Goal: Transaction & Acquisition: Purchase product/service

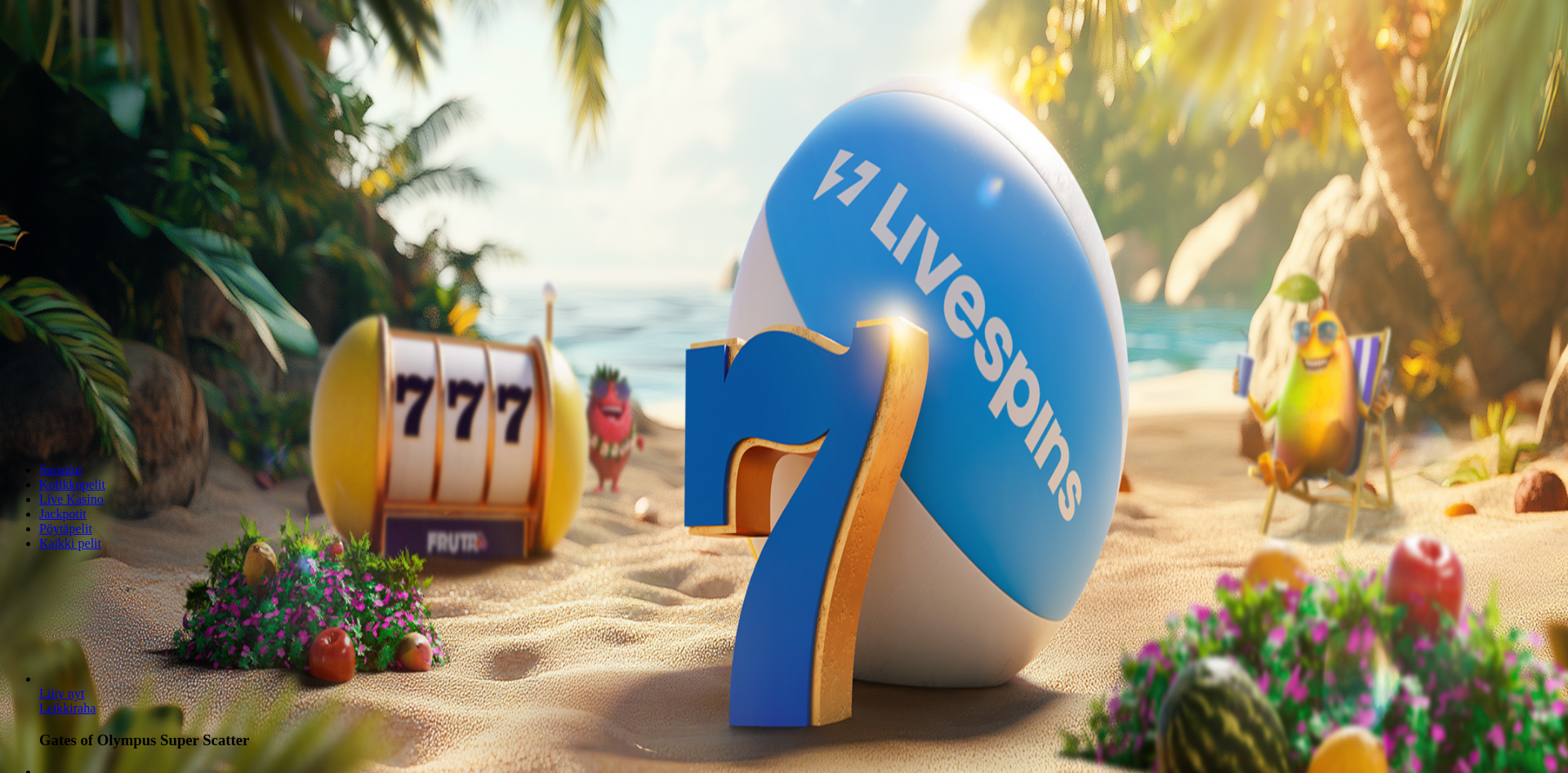
click at [104, 65] on span "Kirjaudu" at bounding box center [113, 59] width 40 height 12
click at [93, 124] on span "Tarjoukset" at bounding box center [66, 117] width 54 height 14
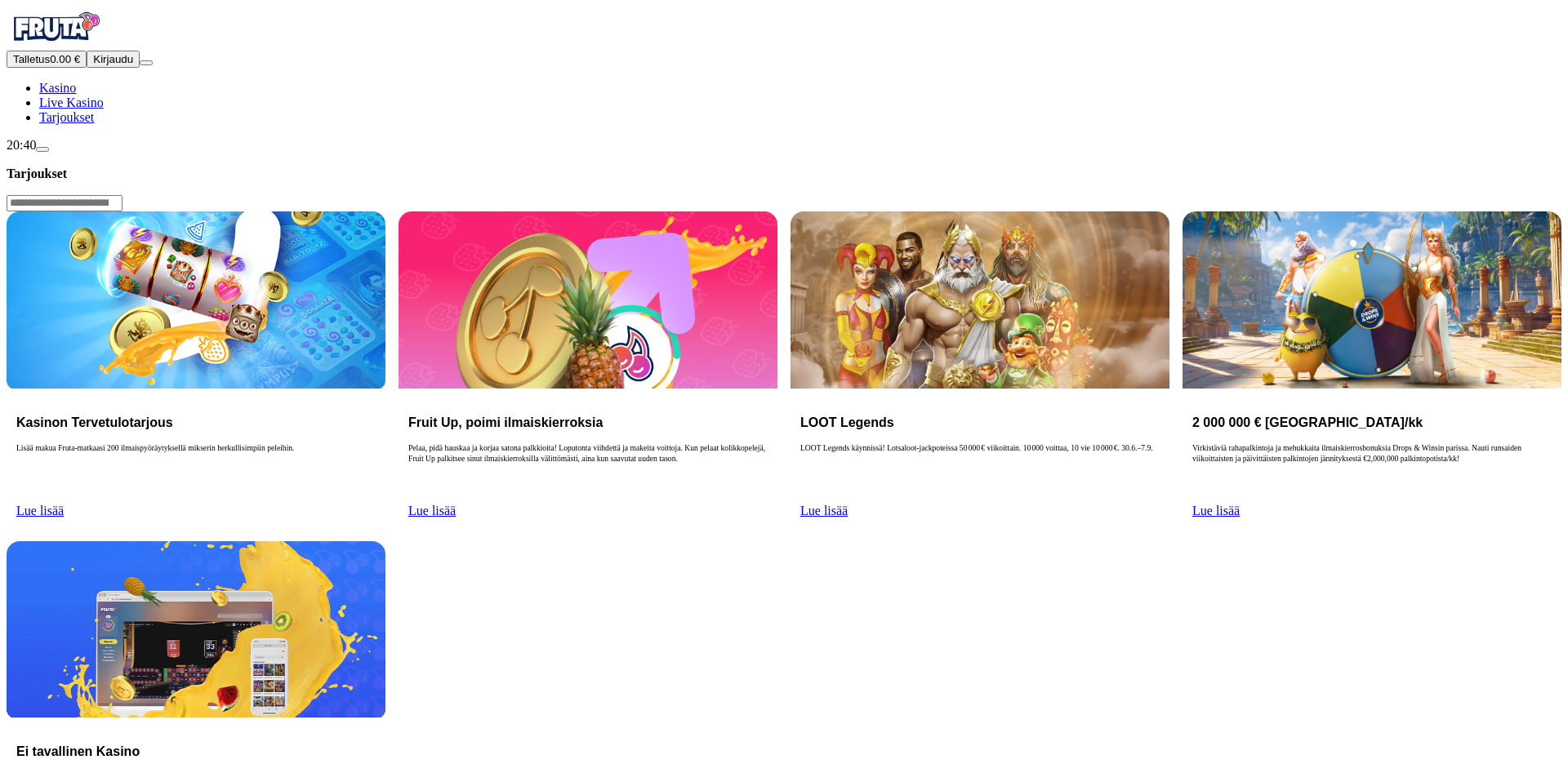
click at [123, 195] on input "Search" at bounding box center [64, 203] width 116 height 16
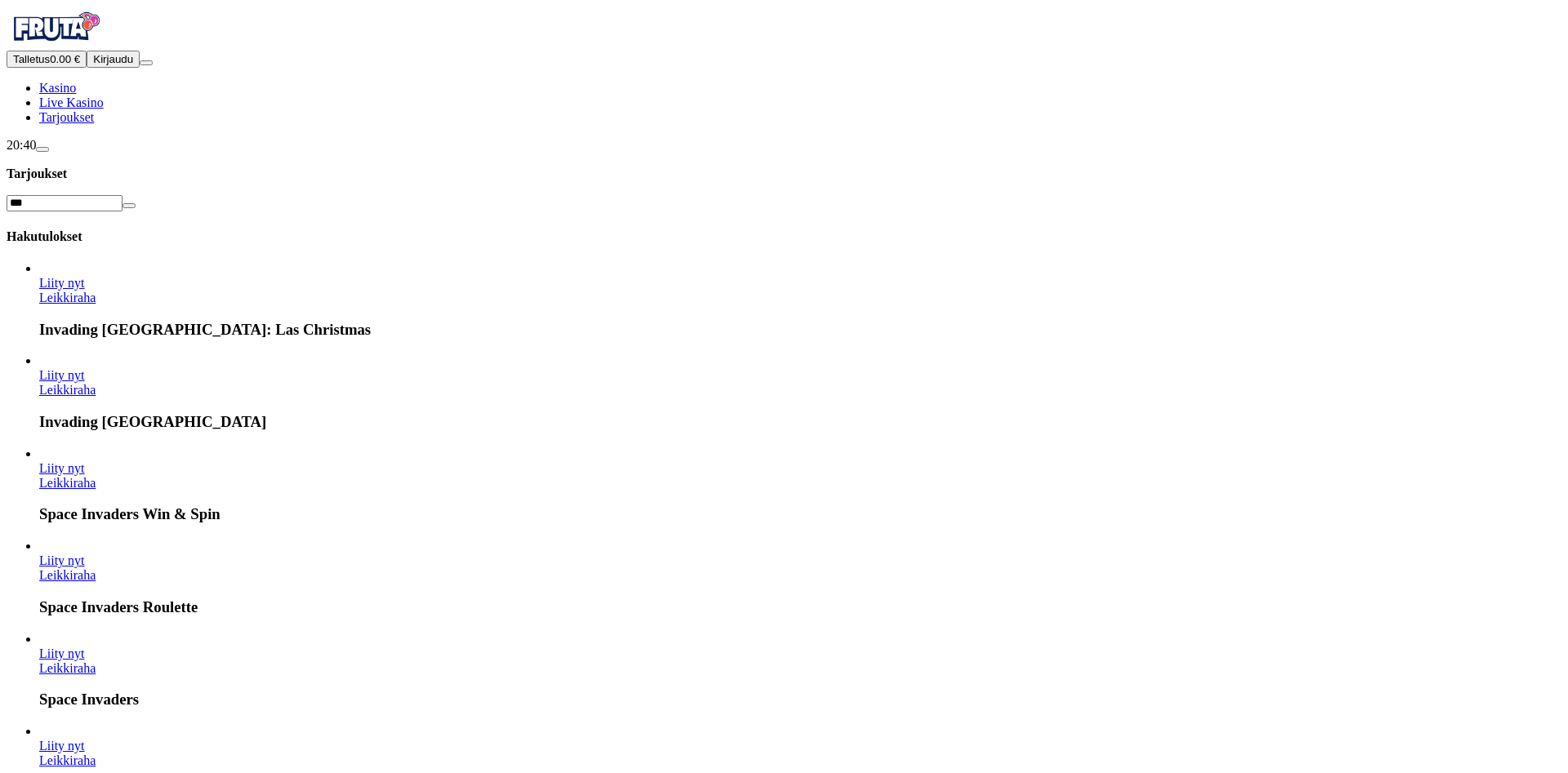
type input "***"
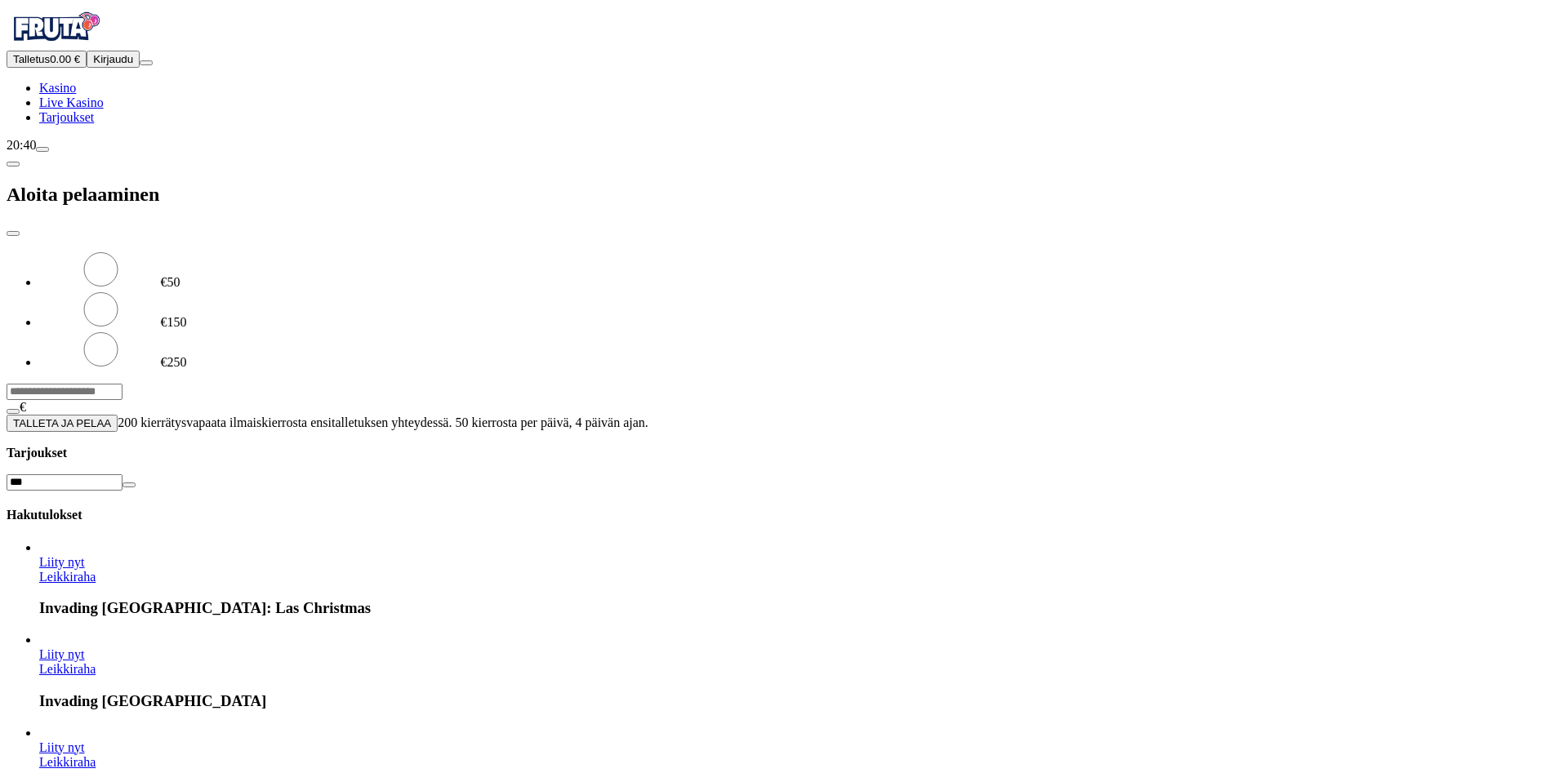
click at [13, 234] on span "close icon" at bounding box center [13, 234] width 0 height 0
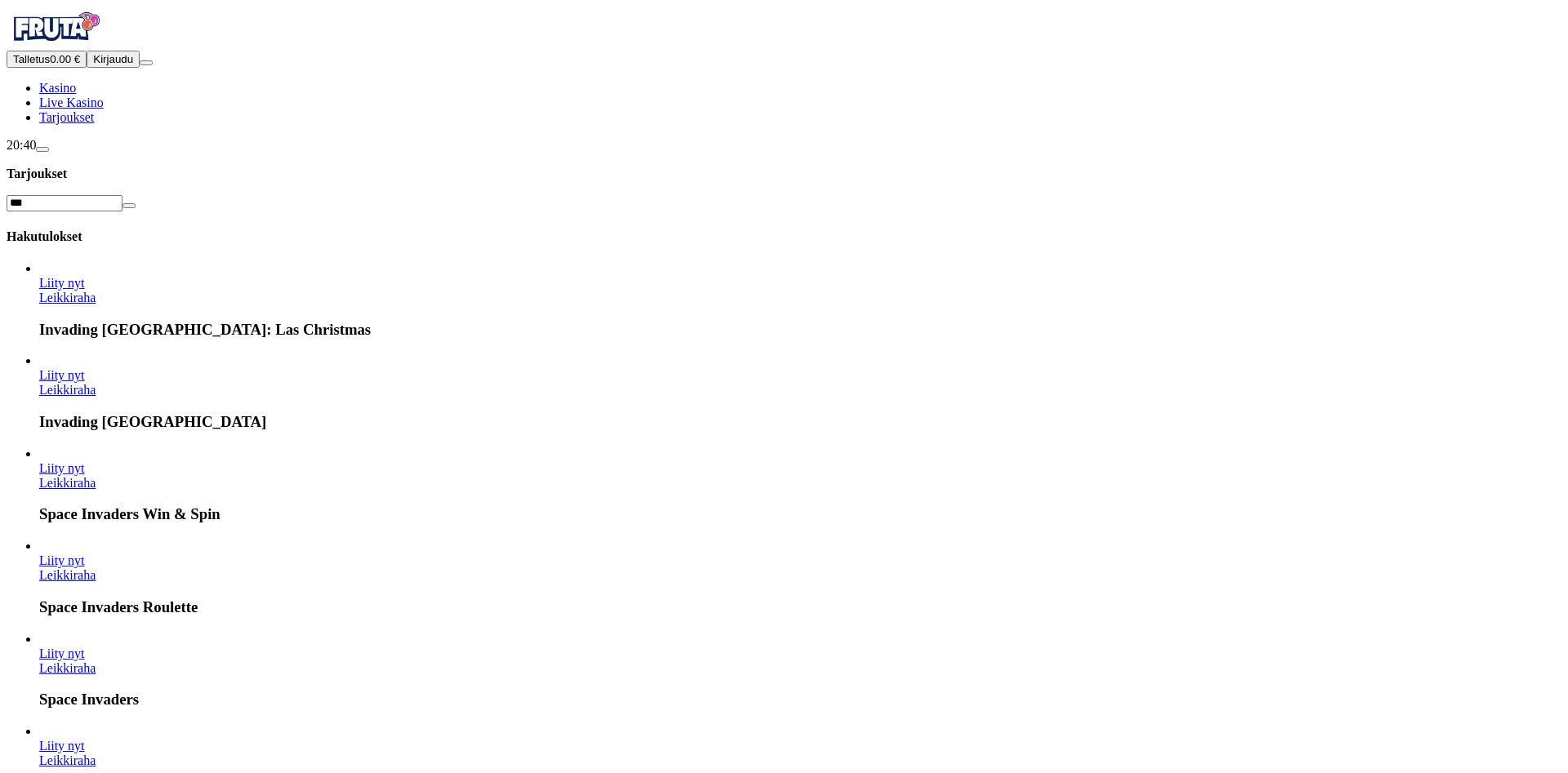
scroll to position [118, 0]
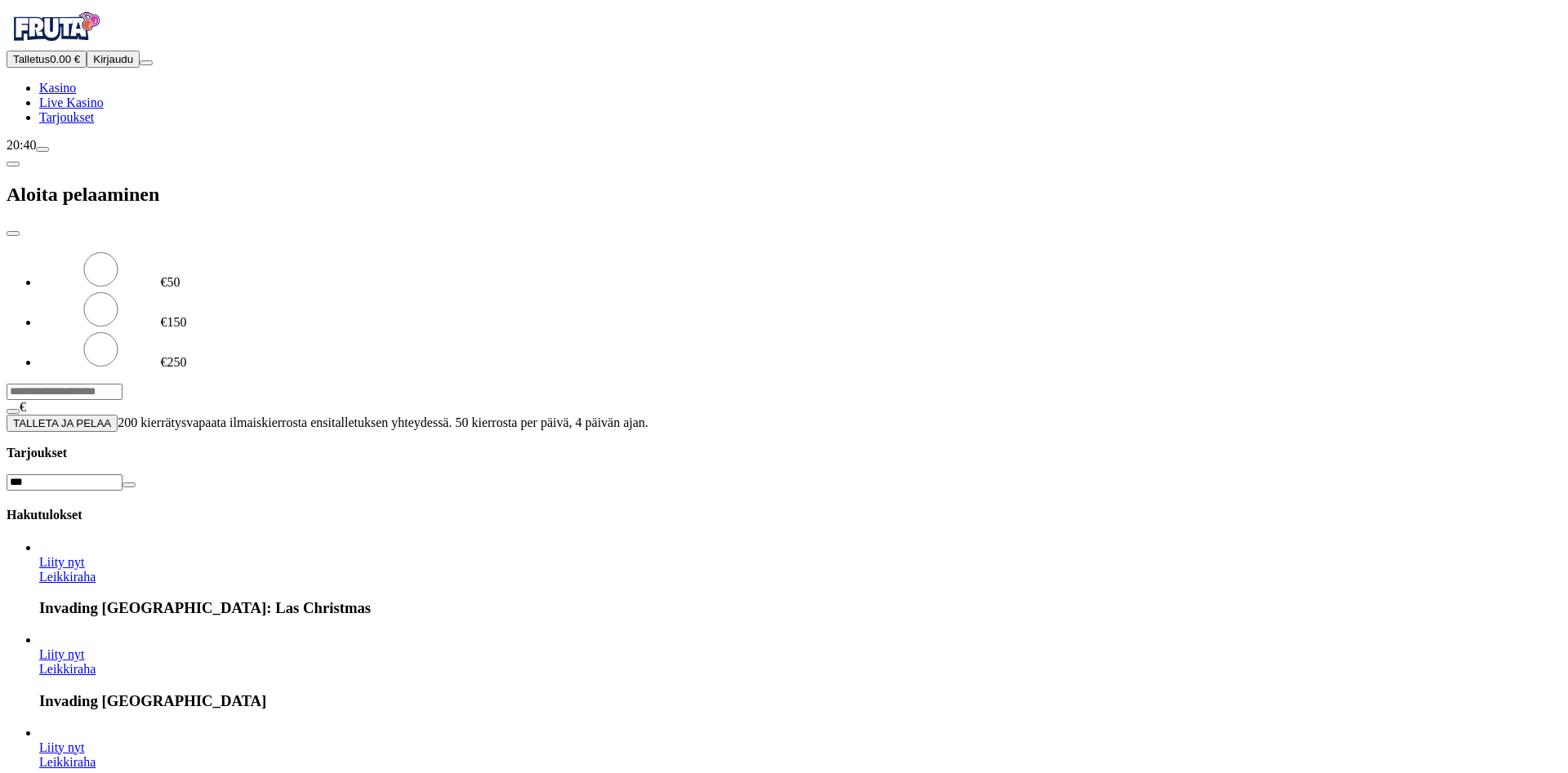
drag, startPoint x: 712, startPoint y: 430, endPoint x: 1317, endPoint y: 477, distance: 606.8
click at [713, 432] on div at bounding box center [784, 432] width 1554 height 0
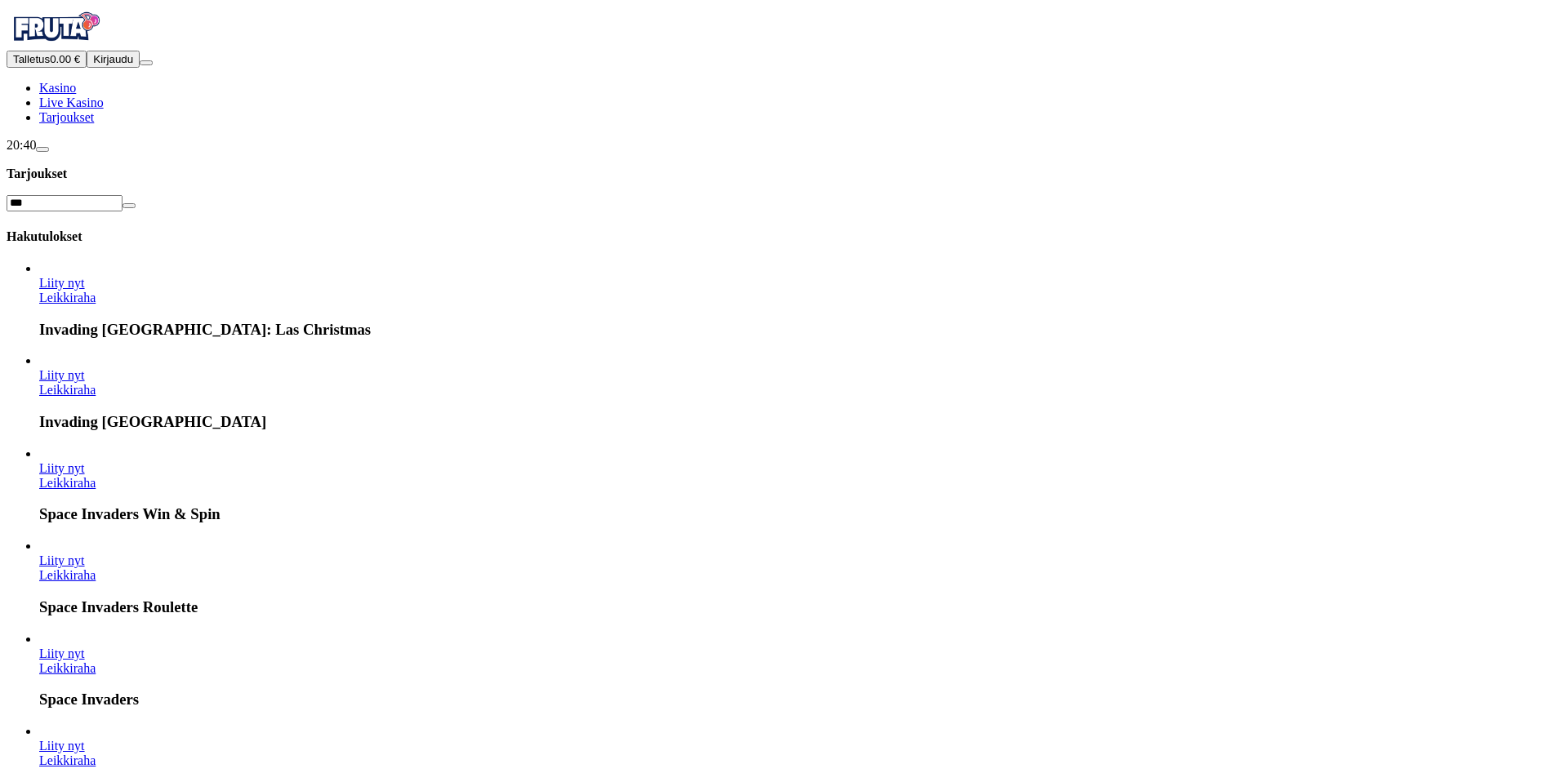
scroll to position [342, 0]
click at [124, 67] on button "Kirjaudu" at bounding box center [113, 58] width 53 height 17
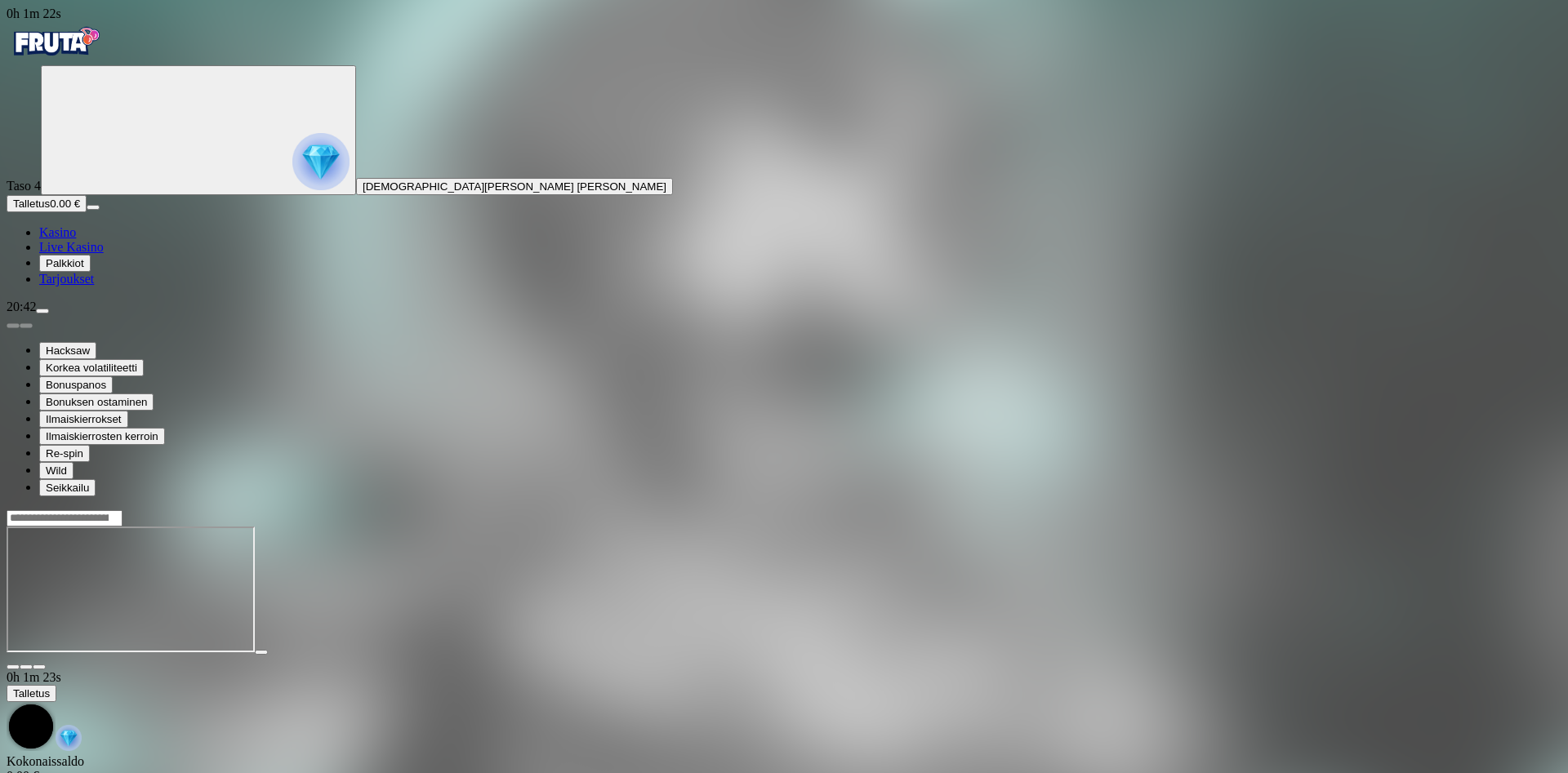
click at [105, 58] on img "Primary" at bounding box center [55, 41] width 98 height 41
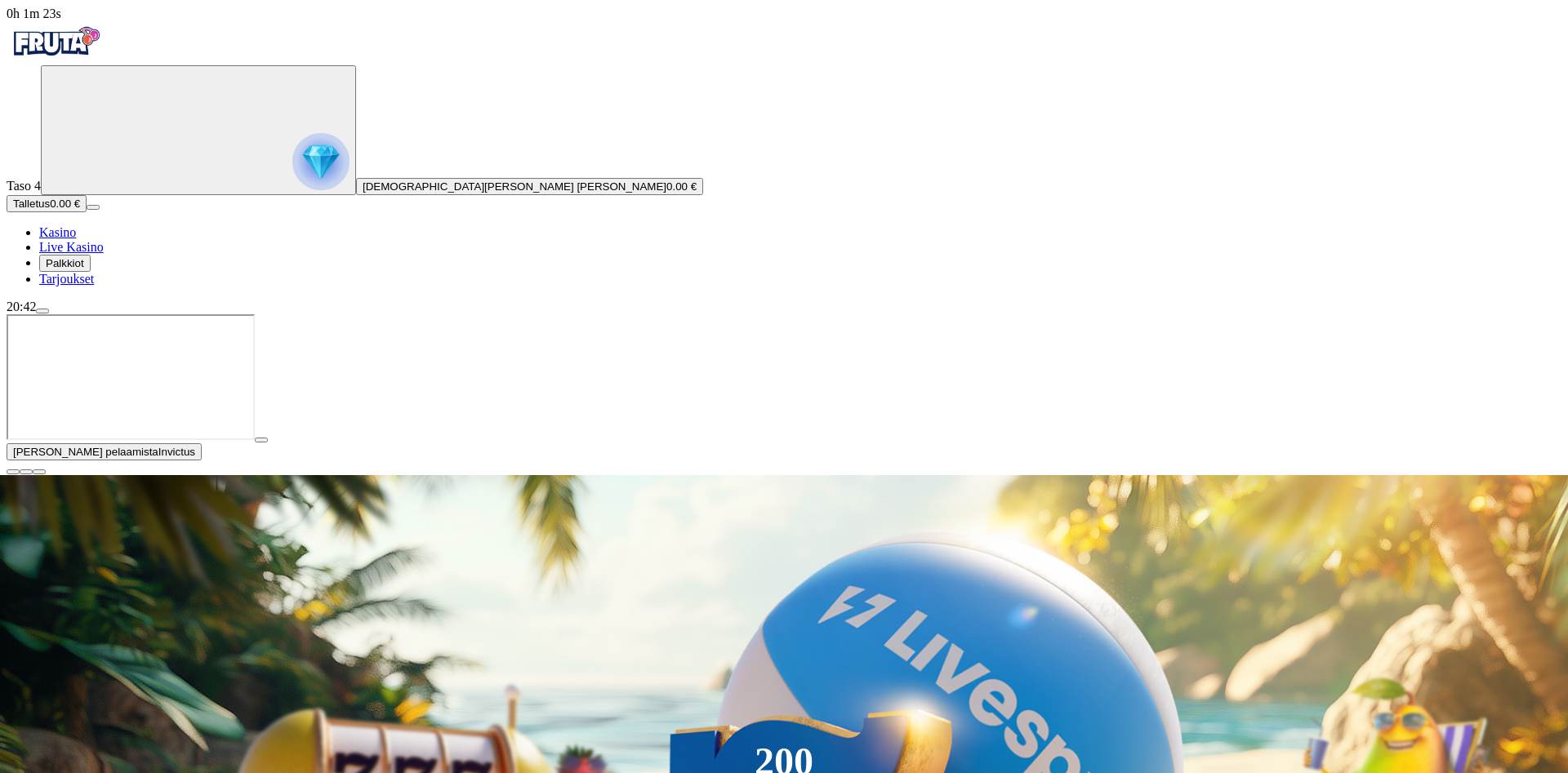
click at [100, 286] on ul "Kasino Live Kasino Palkkiot Tarjoukset" at bounding box center [784, 256] width 1554 height 61
click at [84, 269] on span "Palkkiot" at bounding box center [64, 263] width 39 height 12
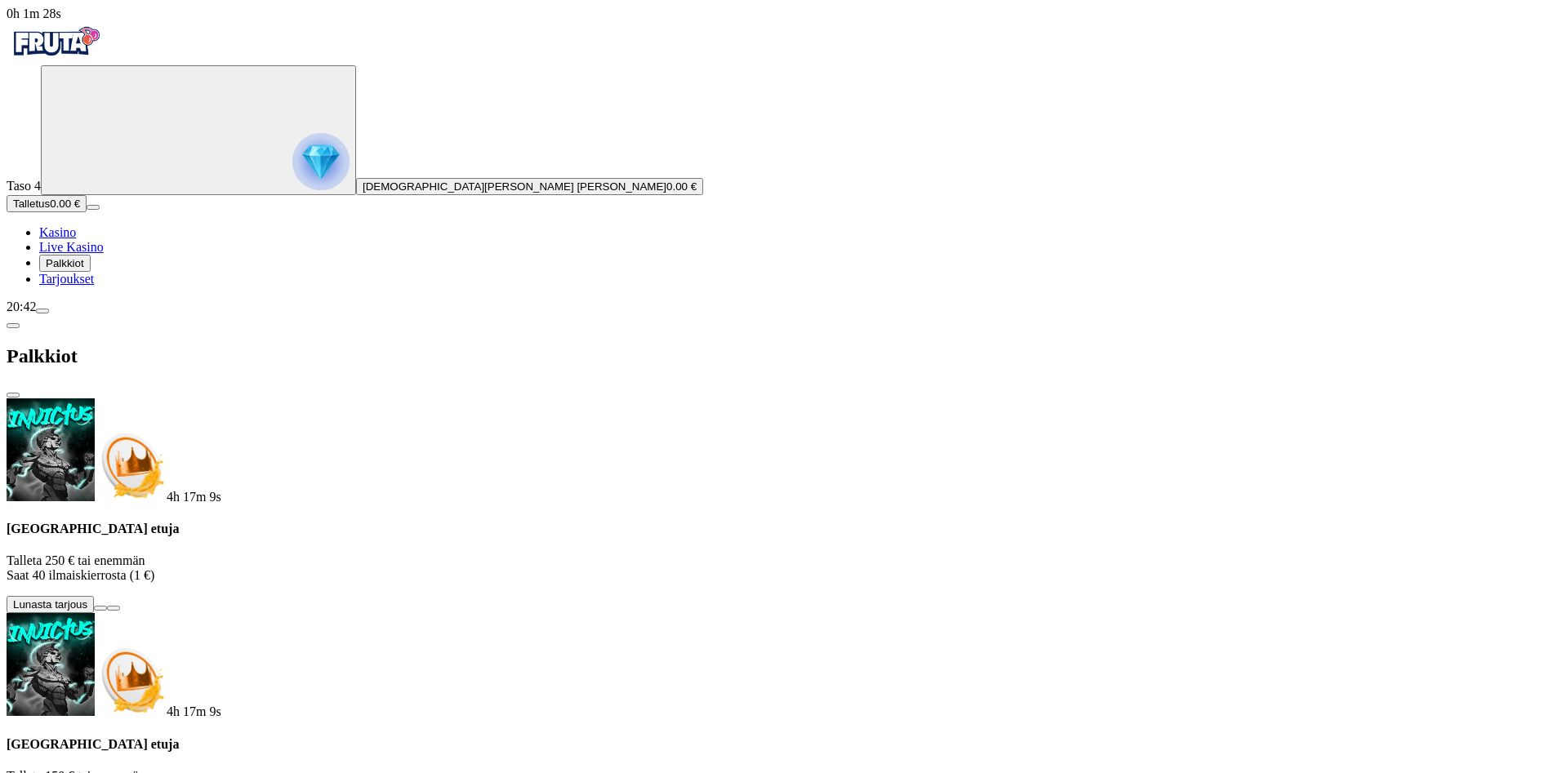
scroll to position [83, 0]
